Goal: Transaction & Acquisition: Purchase product/service

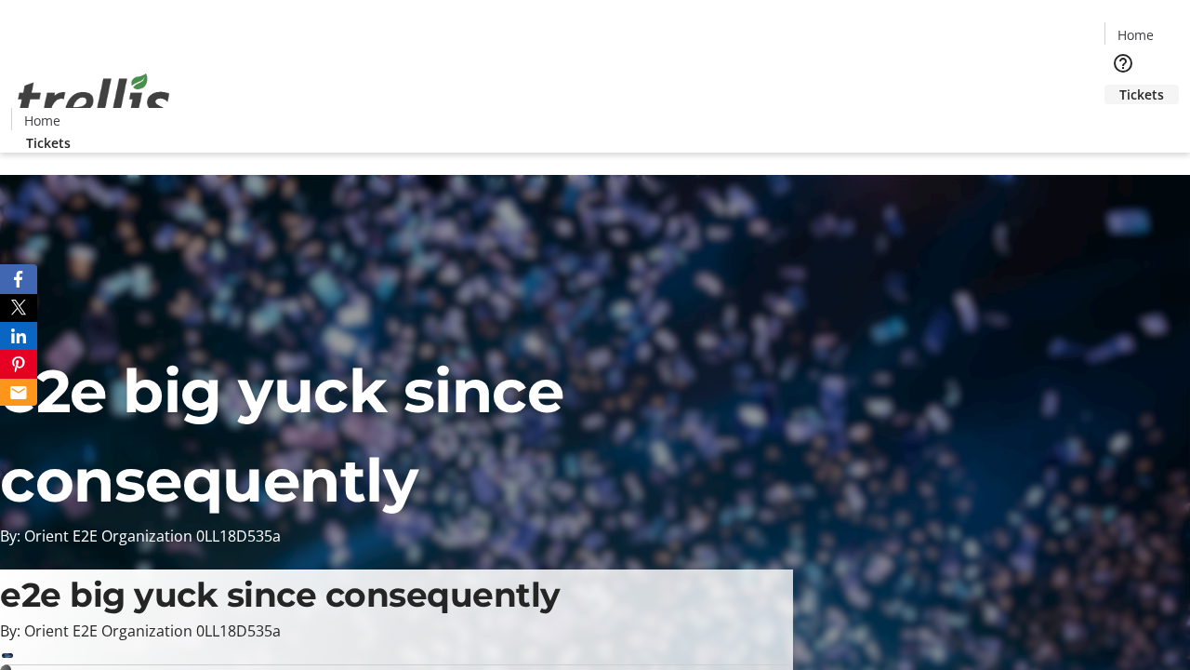
click at [1120, 85] on span "Tickets" at bounding box center [1142, 95] width 45 height 20
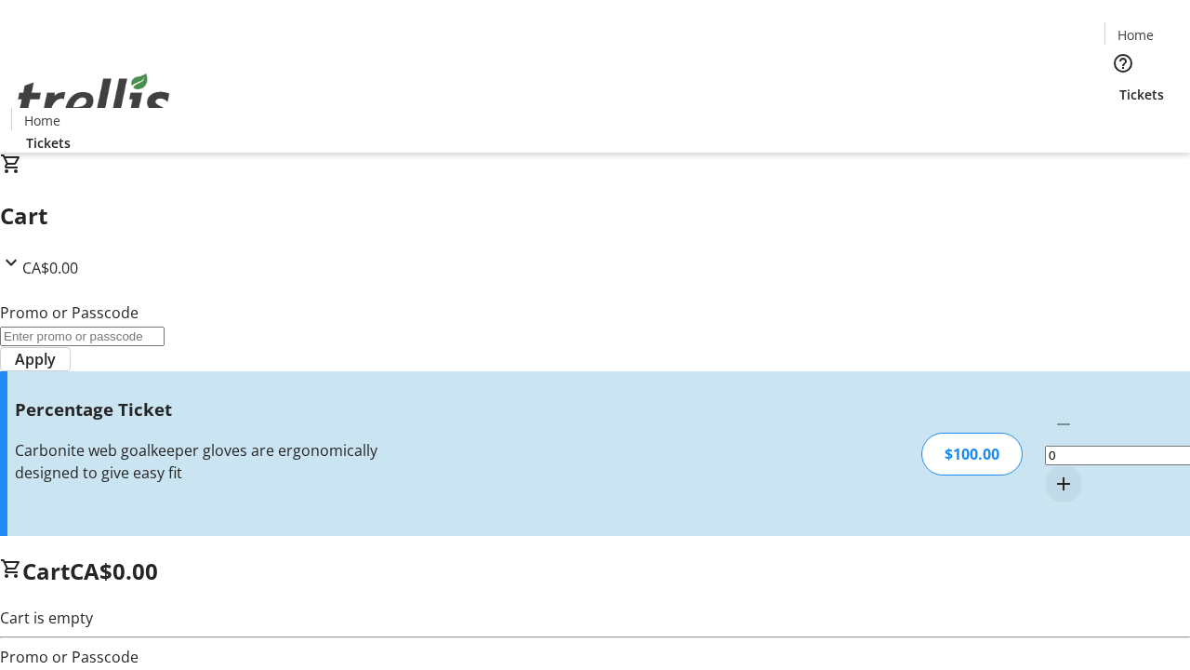
click at [1053, 472] on mat-icon "Increment by one" at bounding box center [1064, 483] width 22 height 22
type input "1"
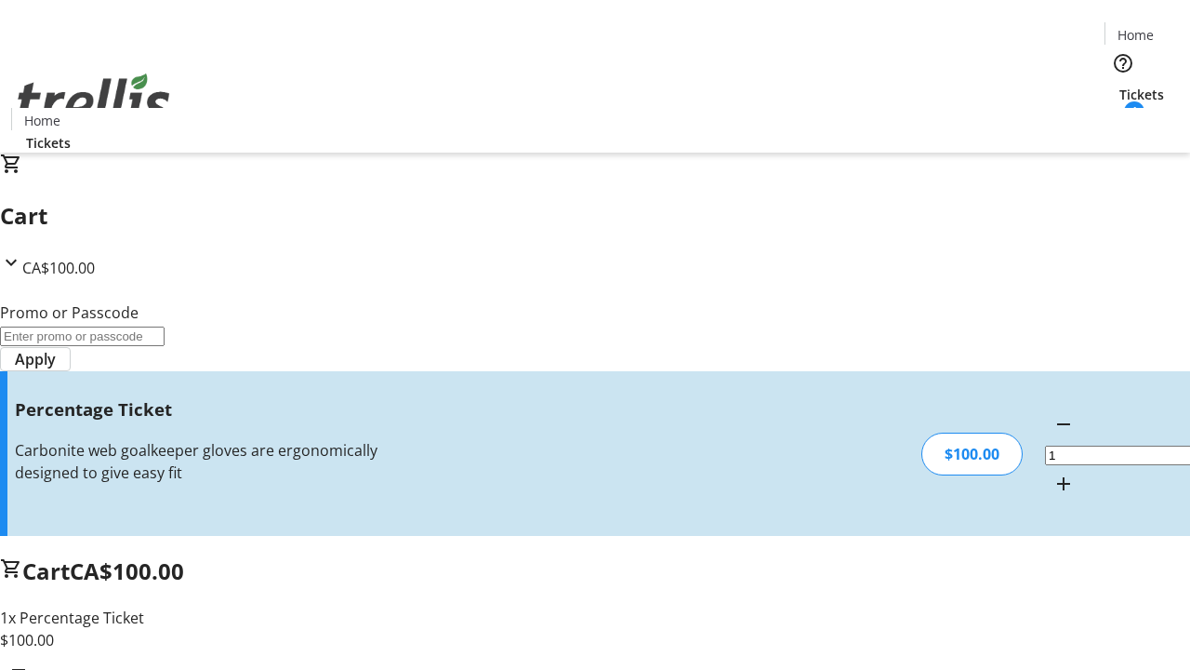
type input "FOO"
